Goal: Feedback & Contribution: Contribute content

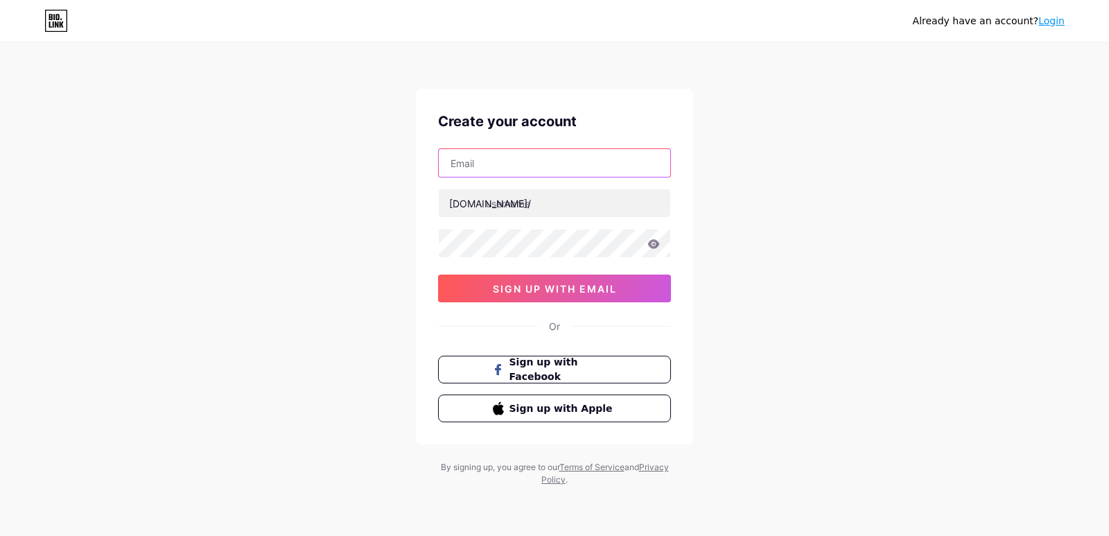
click at [526, 160] on input "text" at bounding box center [554, 163] width 231 height 28
type input "[EMAIL_ADDRESS][DOMAIN_NAME]"
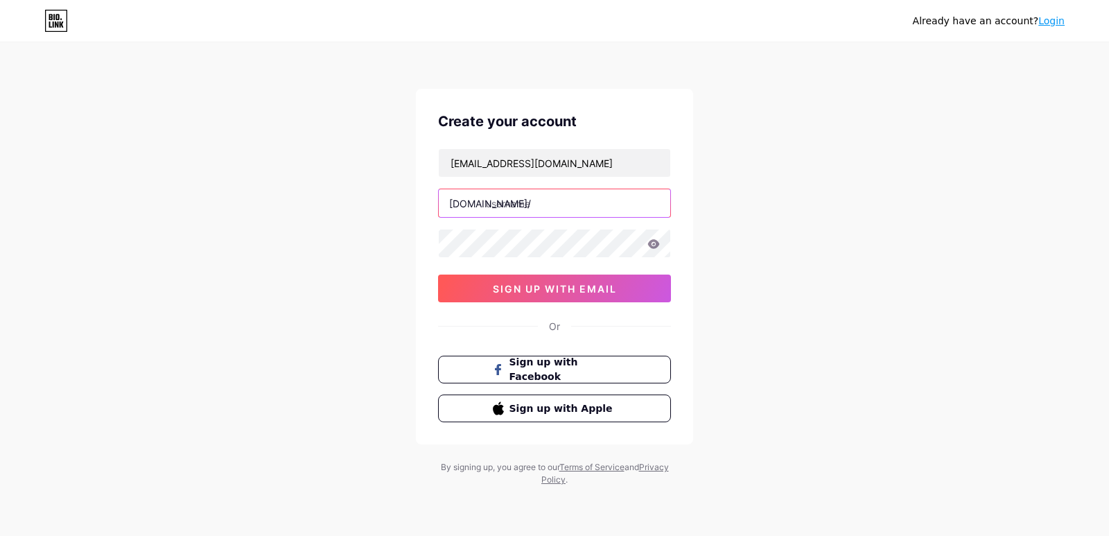
click at [504, 206] on input "text" at bounding box center [554, 203] width 231 height 28
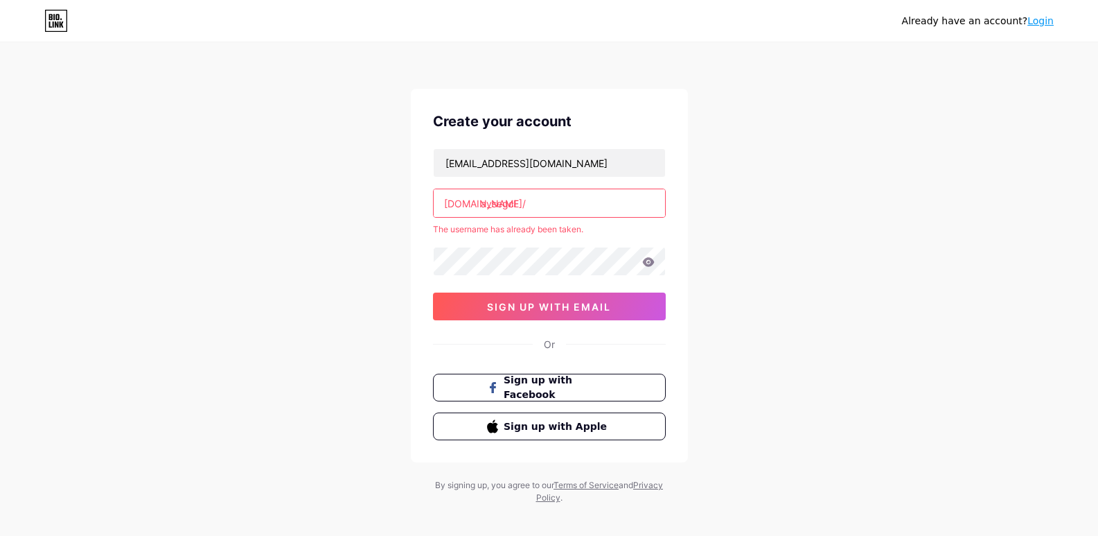
click at [538, 200] on input "aysegcl" at bounding box center [549, 203] width 231 height 28
click at [547, 194] on input "aysegcl" at bounding box center [549, 203] width 231 height 28
type input "a"
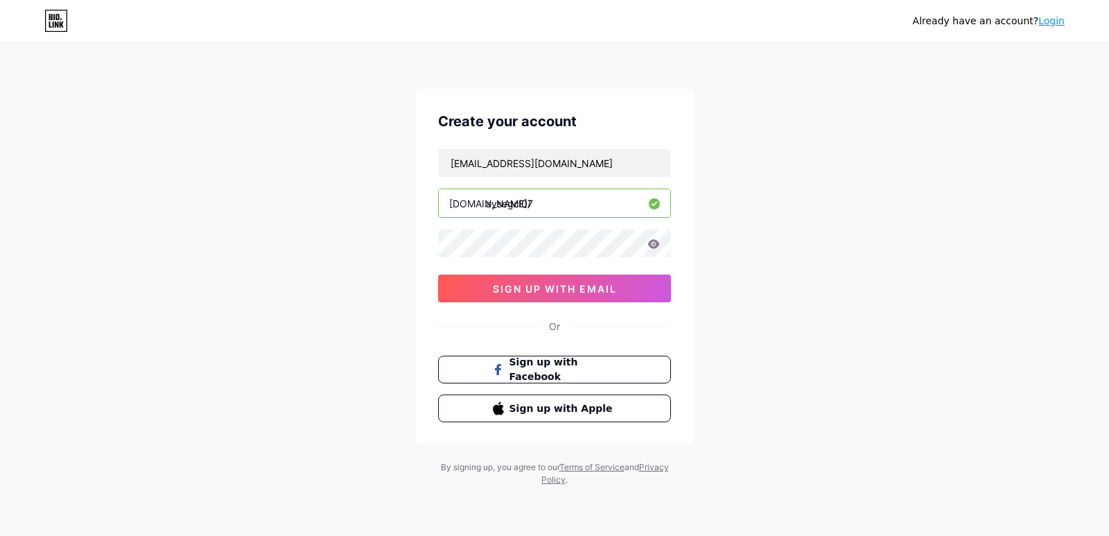
type input "aysegcl07"
click at [655, 240] on icon at bounding box center [654, 243] width 12 height 9
click at [571, 279] on button "sign up with email" at bounding box center [554, 288] width 233 height 28
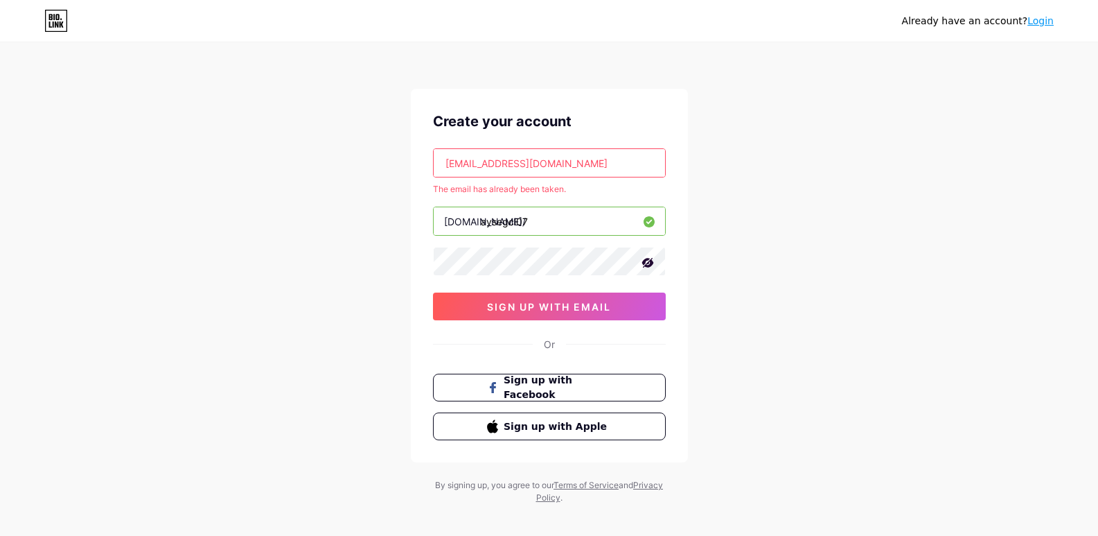
drag, startPoint x: 586, startPoint y: 163, endPoint x: 414, endPoint y: 168, distance: 172.6
click at [414, 168] on div "Create your account [EMAIL_ADDRESS][DOMAIN_NAME] The email has already been tak…" at bounding box center [549, 275] width 277 height 373
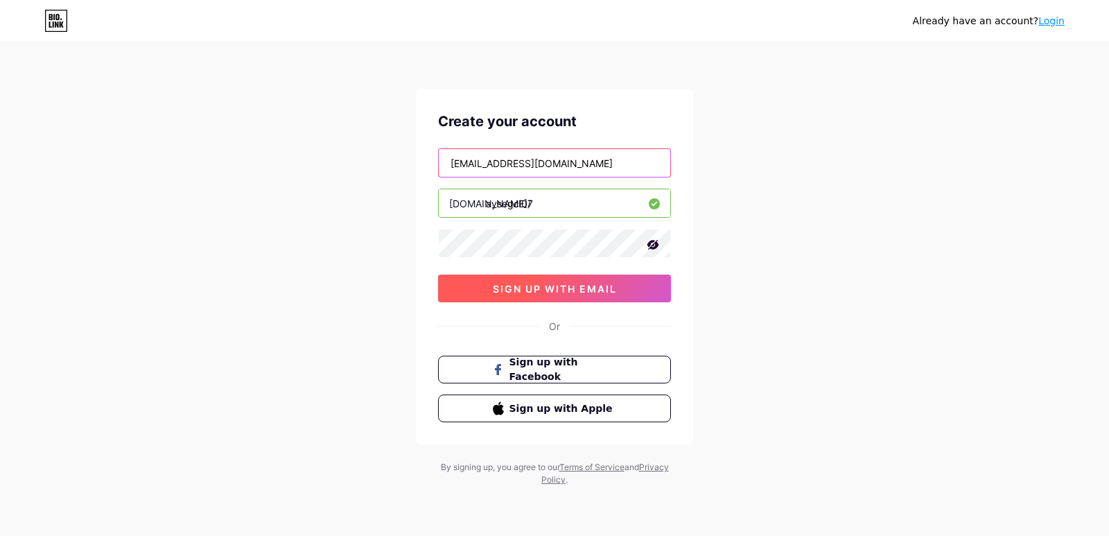
type input "[EMAIL_ADDRESS][DOMAIN_NAME]"
click at [518, 294] on span "sign up with email" at bounding box center [555, 289] width 124 height 12
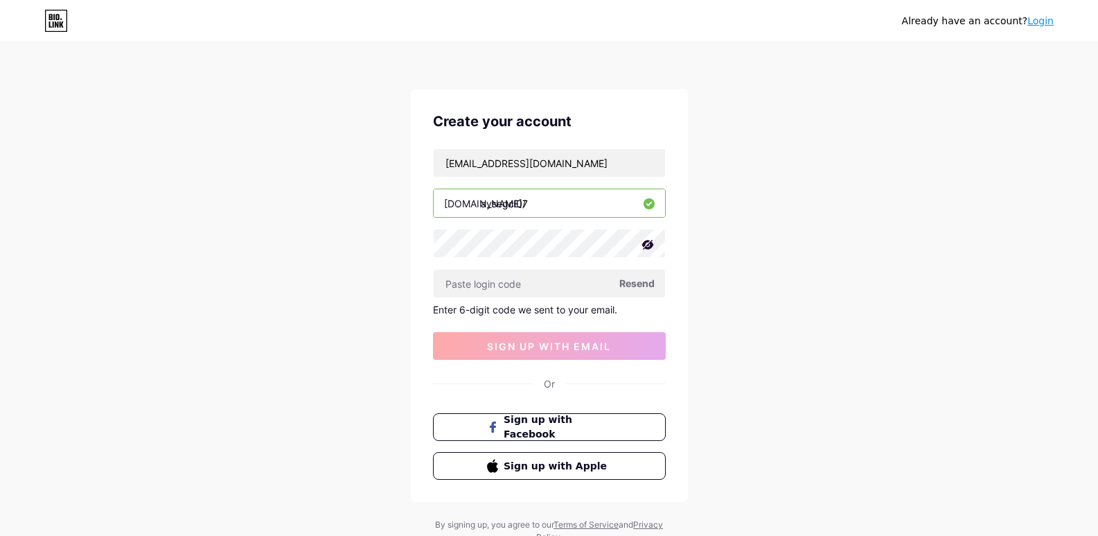
click at [649, 281] on span "Resend" at bounding box center [636, 283] width 35 height 15
click at [511, 286] on input "text" at bounding box center [549, 284] width 231 height 28
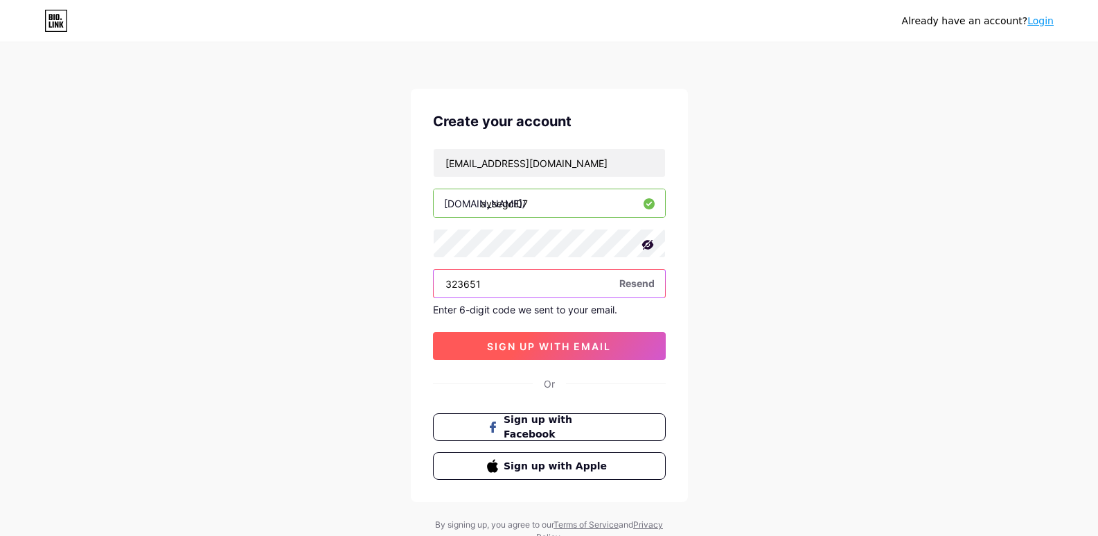
type input "323651"
click at [524, 340] on span "sign up with email" at bounding box center [549, 346] width 124 height 12
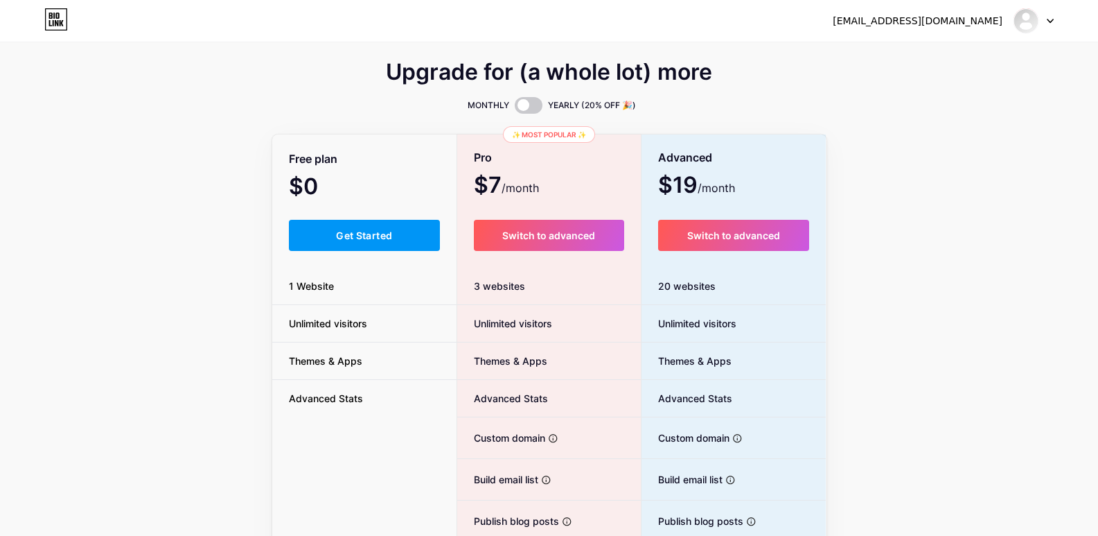
click at [973, 26] on div "[EMAIL_ADDRESS][DOMAIN_NAME]" at bounding box center [918, 21] width 170 height 15
click at [1034, 18] on img at bounding box center [1026, 21] width 22 height 22
click at [1041, 19] on div at bounding box center [1034, 20] width 40 height 25
click at [1048, 21] on icon at bounding box center [1050, 21] width 7 height 5
click at [931, 19] on div "[EMAIL_ADDRESS][DOMAIN_NAME]" at bounding box center [918, 21] width 170 height 15
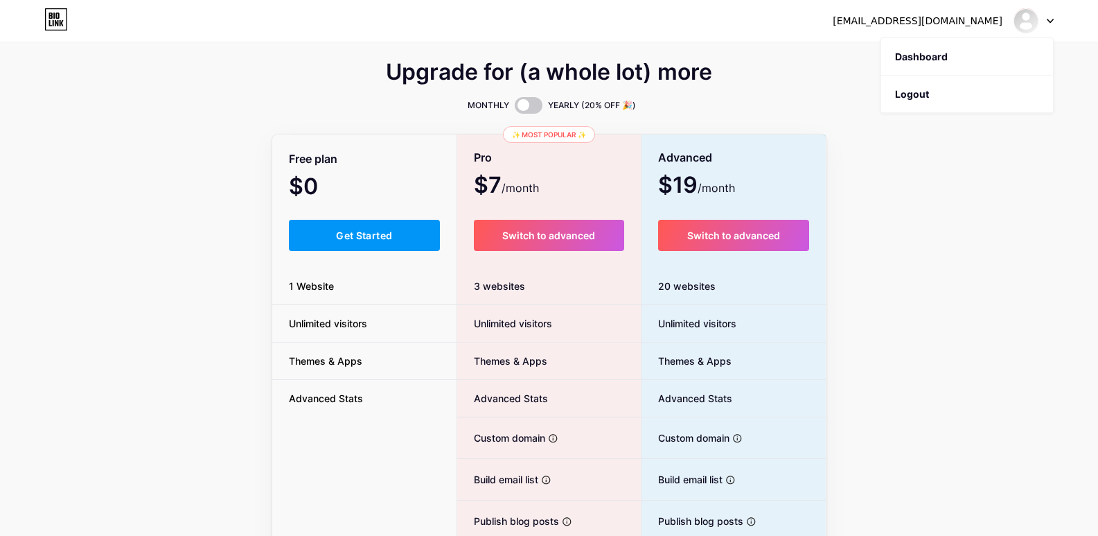
click at [58, 17] on icon at bounding box center [56, 19] width 24 height 22
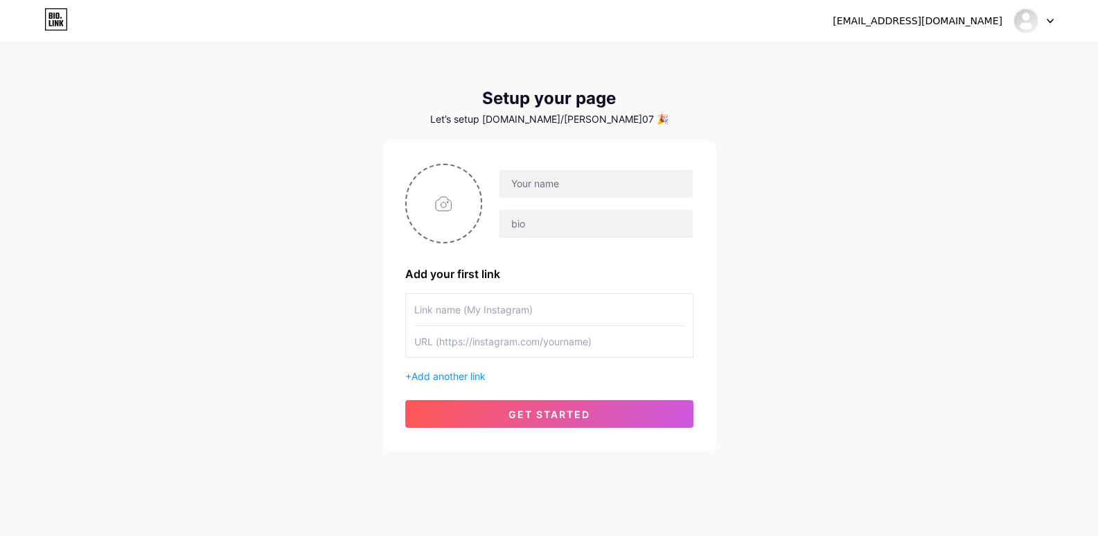
click at [1053, 21] on icon at bounding box center [1050, 21] width 7 height 5
click at [912, 50] on link "Dashboard" at bounding box center [967, 56] width 172 height 37
click at [1046, 22] on div at bounding box center [1034, 20] width 40 height 25
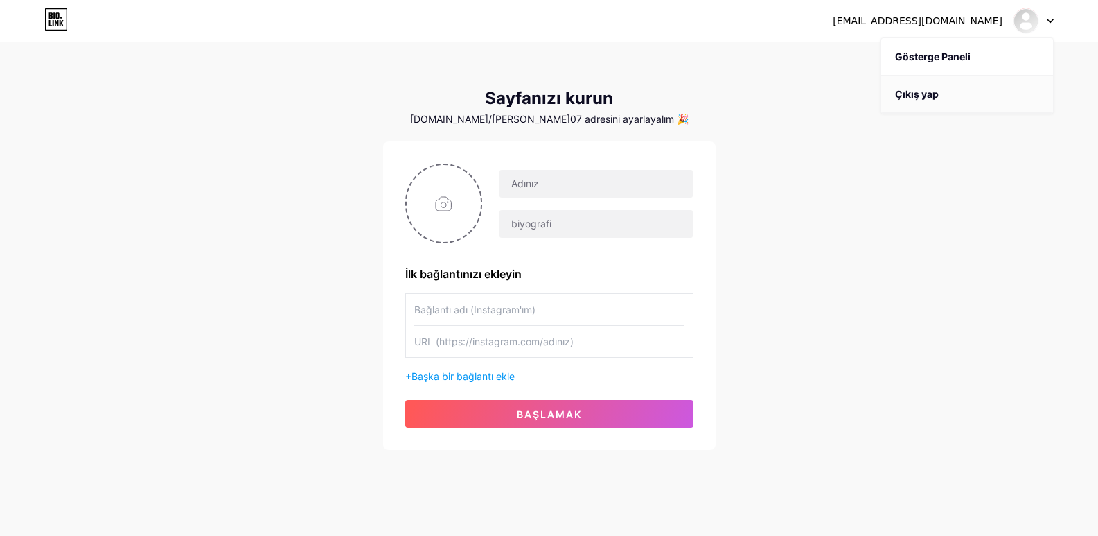
click at [926, 98] on font "Çıkış yap" at bounding box center [917, 94] width 44 height 12
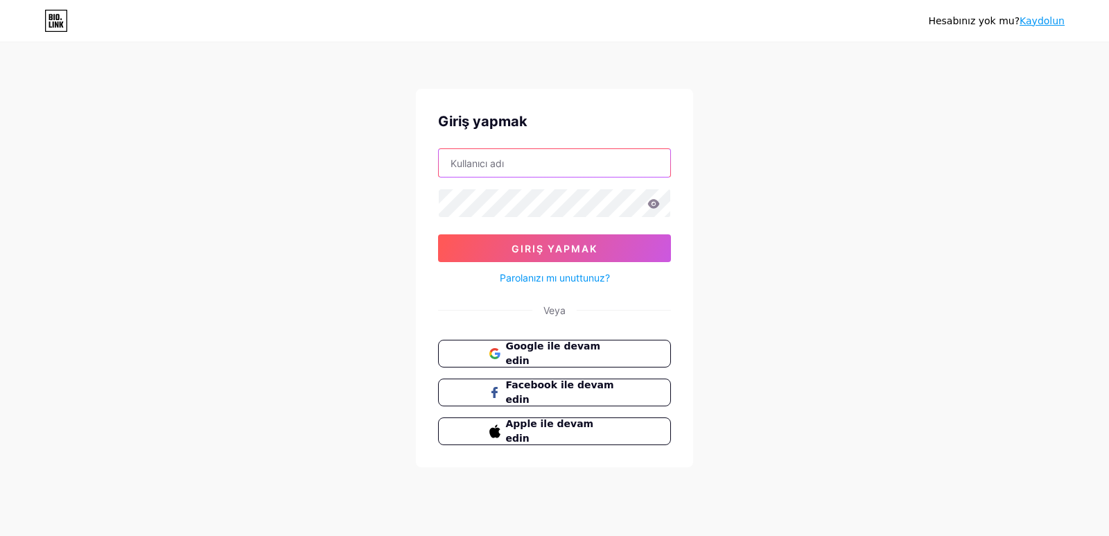
click at [537, 156] on input "text" at bounding box center [554, 163] width 231 height 28
click at [497, 155] on input "text" at bounding box center [554, 163] width 231 height 28
type input "aysegcl"
click at [649, 200] on icon at bounding box center [653, 204] width 12 height 10
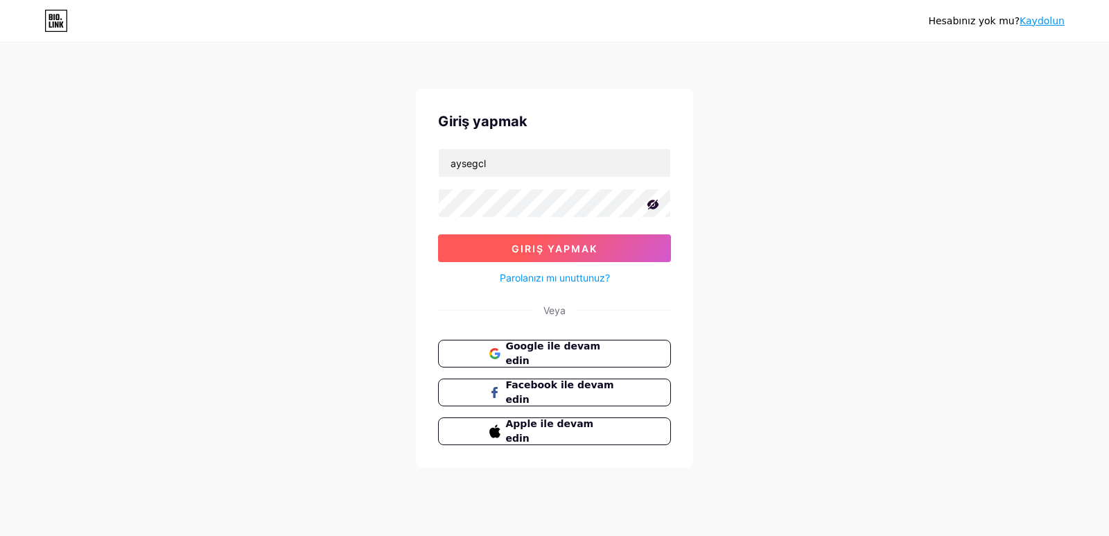
click at [539, 236] on button "Giriş yapmak" at bounding box center [554, 248] width 233 height 28
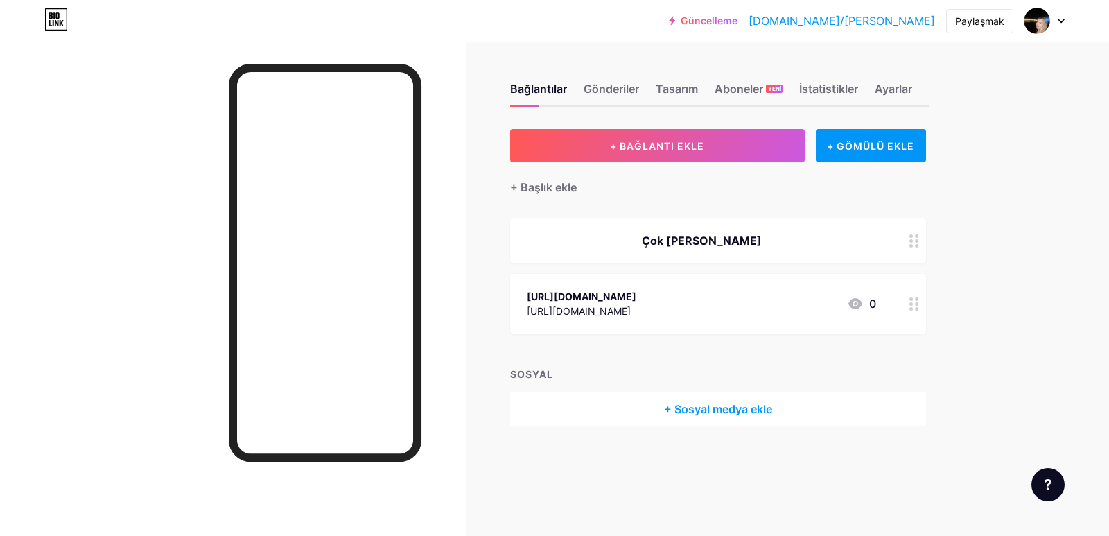
click at [918, 240] on circle at bounding box center [916, 240] width 3 height 3
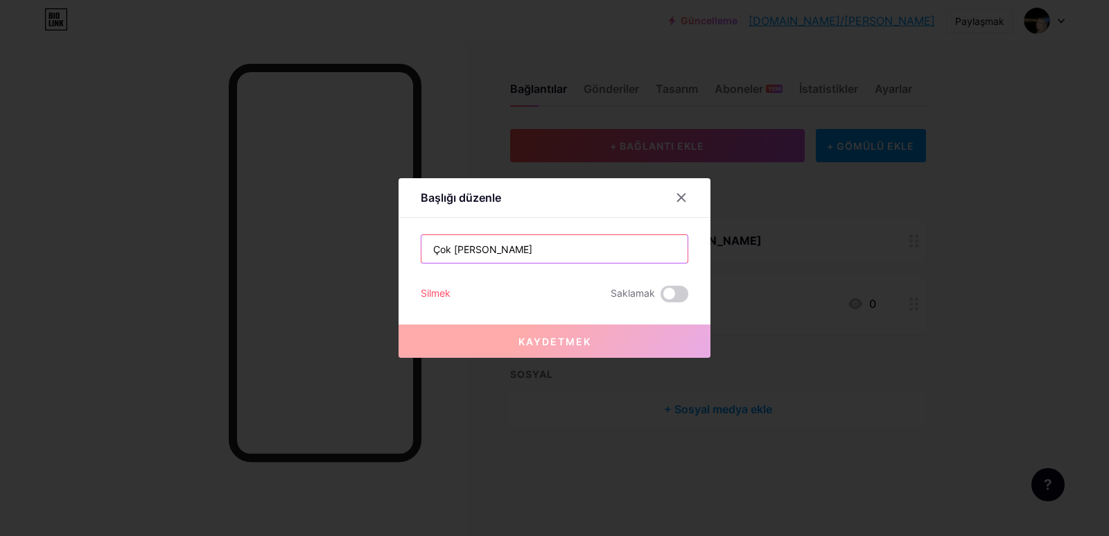
drag, startPoint x: 573, startPoint y: 251, endPoint x: 296, endPoint y: 253, distance: 277.1
click at [296, 253] on div "Başlığı düzenle Çok Yakında Hizmetinizde Silmek Saklamak Kaydetmek" at bounding box center [554, 268] width 1109 height 536
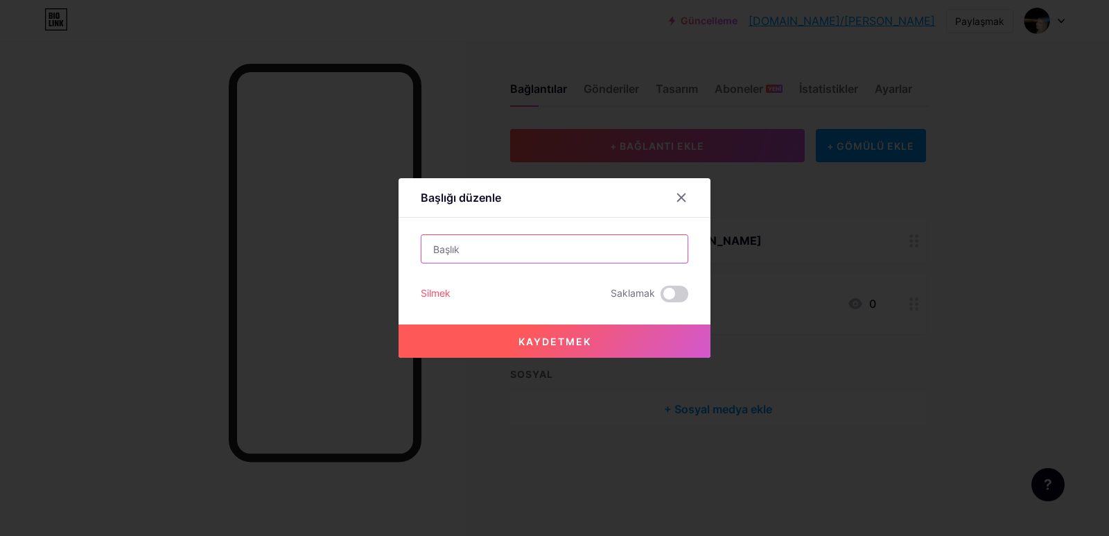
type input "h"
type input "H"
type input "i"
type input "[DEMOGRAPHIC_DATA]ndığımız her şey yaşamımızda gerçekleşecektir."
click at [558, 333] on button "Kaydetmek" at bounding box center [554, 340] width 312 height 33
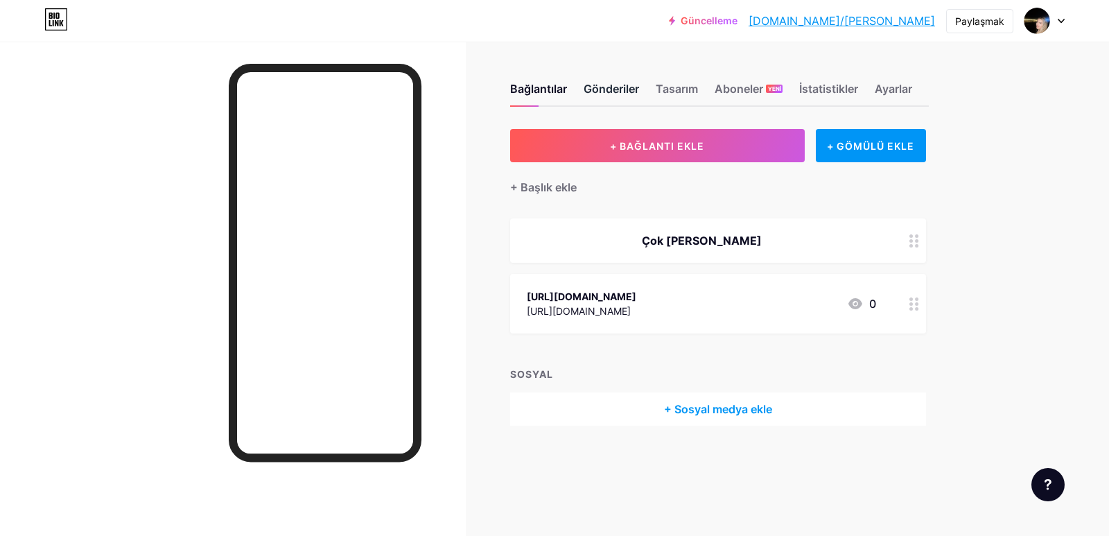
click at [604, 94] on font "Gönderiler" at bounding box center [610, 89] width 55 height 14
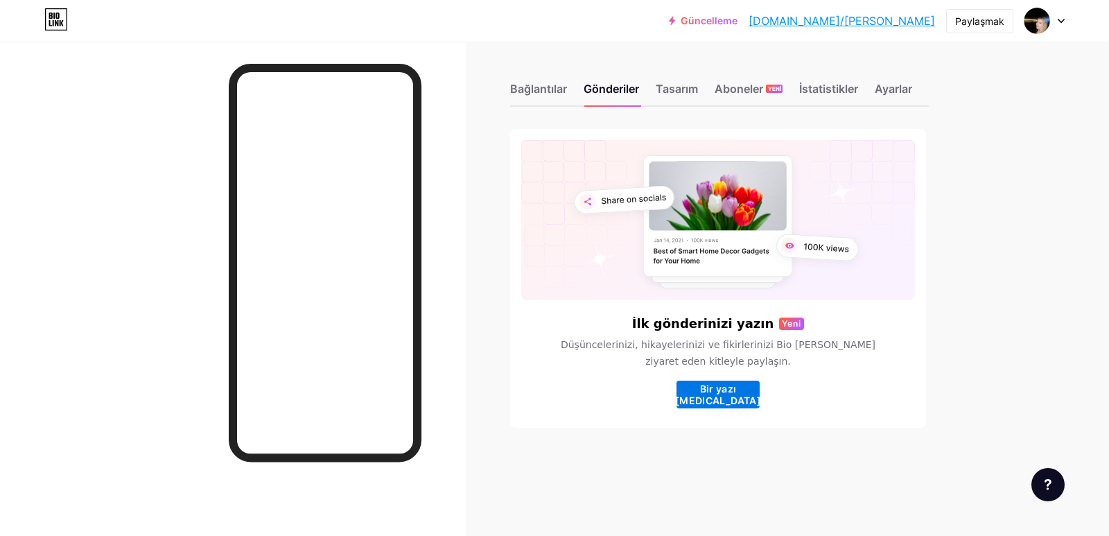
click at [726, 395] on font "Bir yazı [MEDICAL_DATA]" at bounding box center [718, 394] width 86 height 24
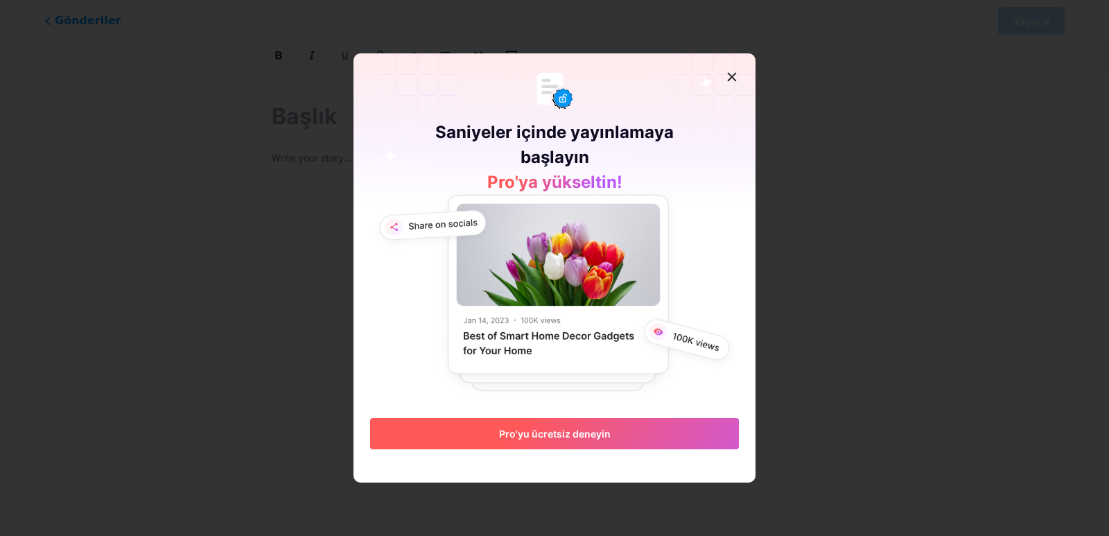
click at [525, 430] on font "Pro'yu ücretsiz deneyin" at bounding box center [555, 433] width 112 height 12
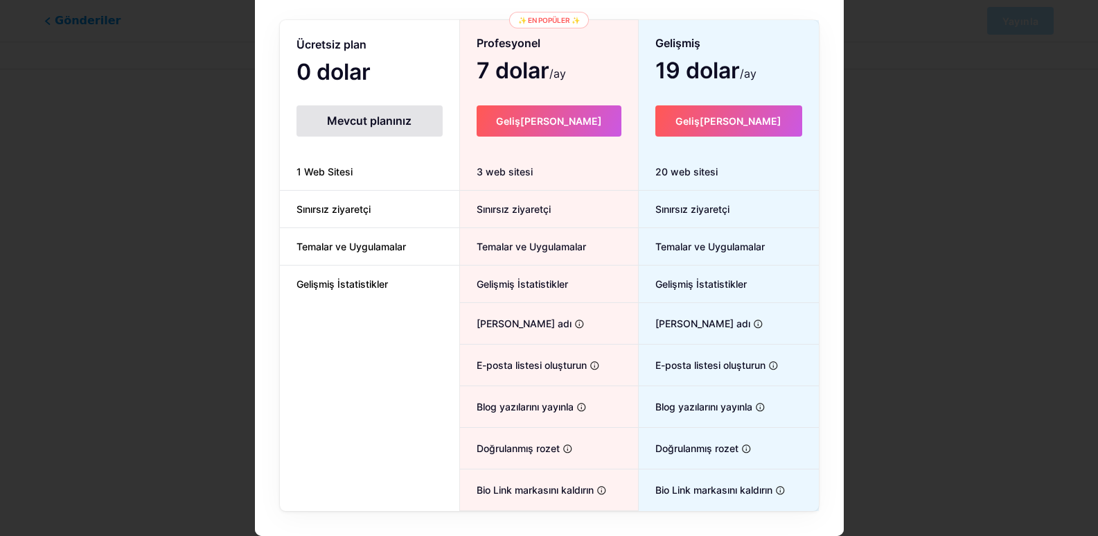
click at [344, 109] on div "Mevcut planınız" at bounding box center [370, 120] width 146 height 31
click at [120, 290] on div at bounding box center [549, 145] width 1098 height 536
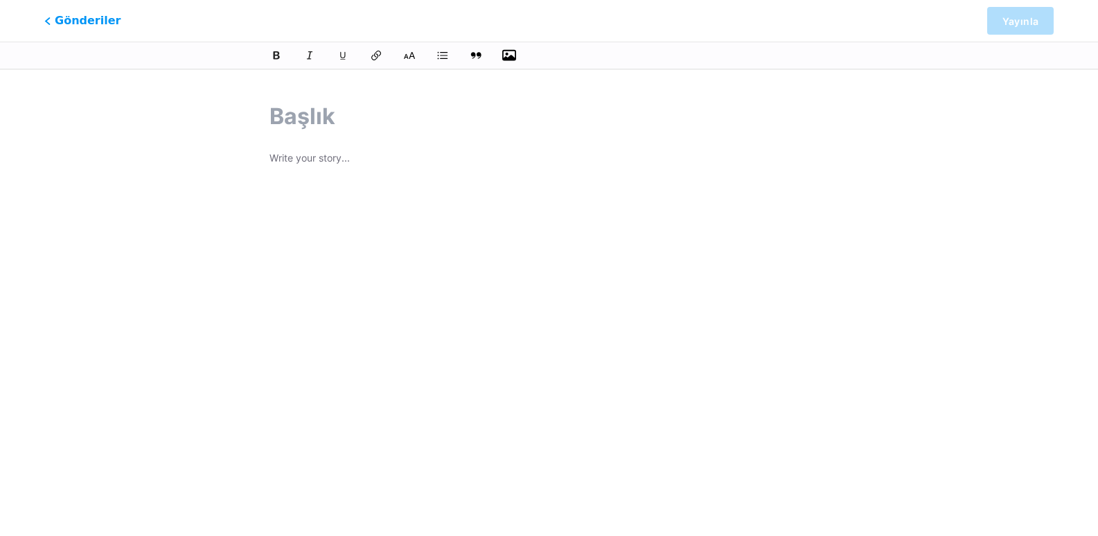
click at [505, 49] on icon "button" at bounding box center [509, 55] width 14 height 14
click at [0, 0] on input "file" at bounding box center [0, 0] width 0 height 0
click at [498, 55] on div at bounding box center [549, 55] width 622 height 17
click at [317, 99] on div at bounding box center [549, 300] width 598 height 435
click at [312, 121] on input "text" at bounding box center [549, 116] width 559 height 33
